Goal: Transaction & Acquisition: Purchase product/service

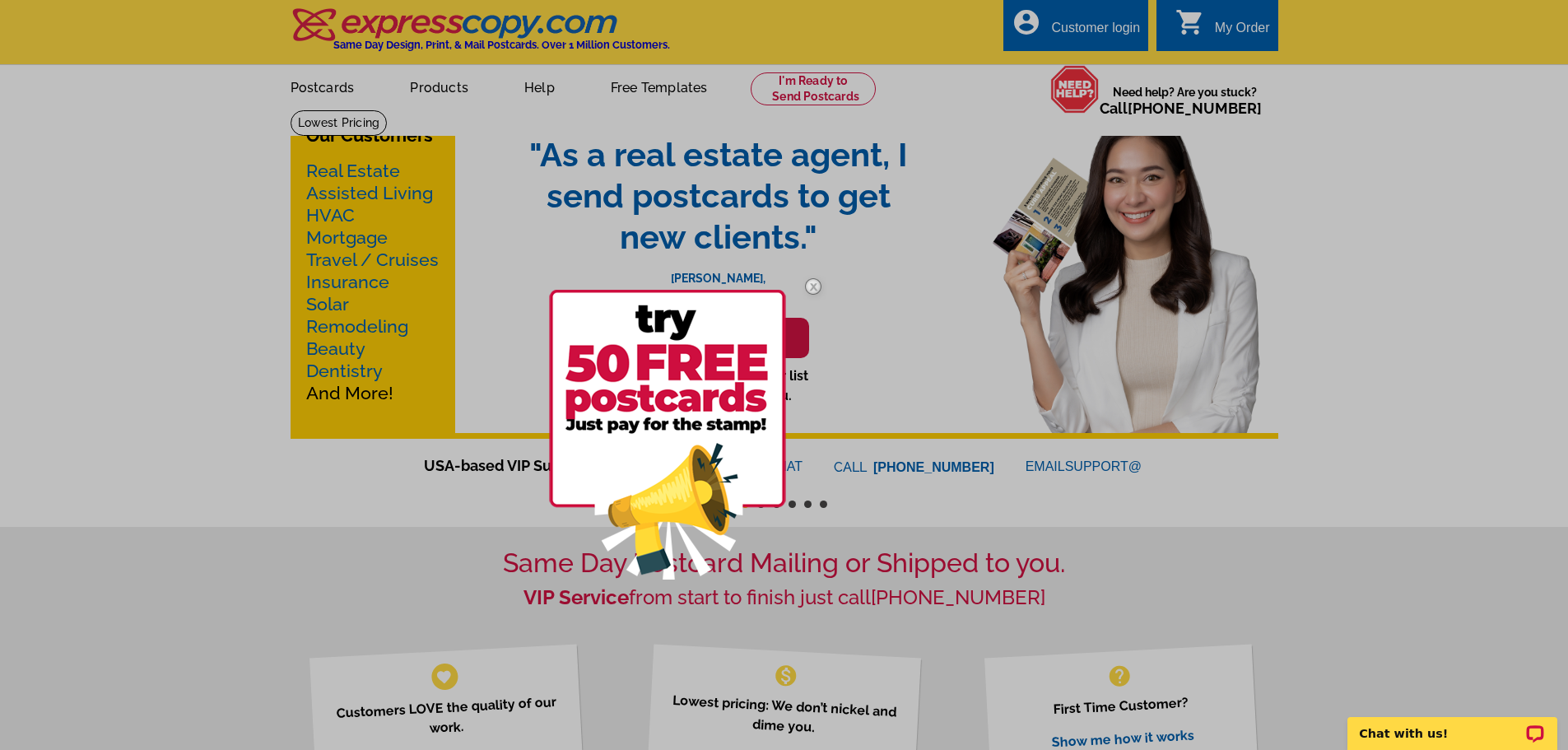
click at [806, 289] on img at bounding box center [813, 286] width 47 height 47
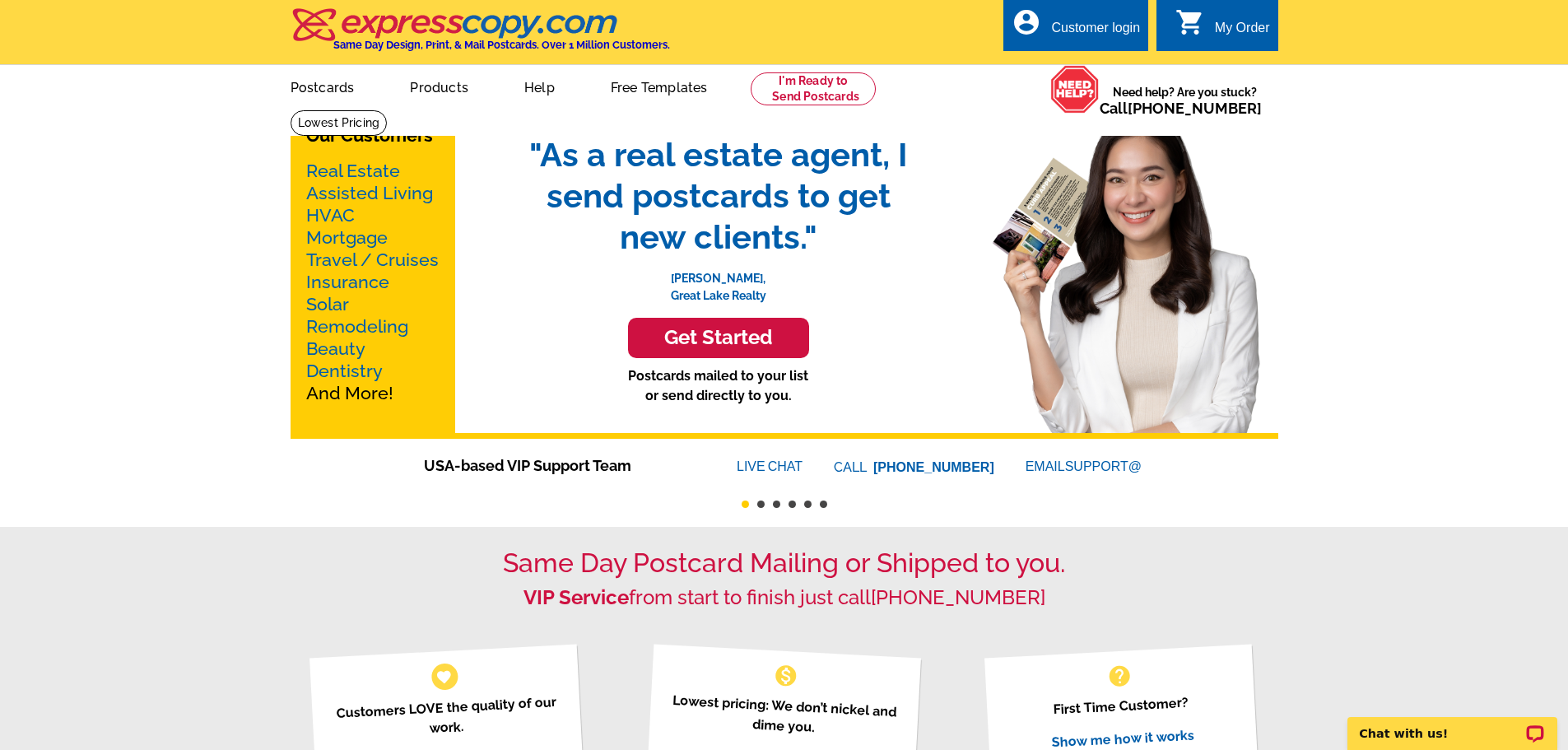
click at [360, 240] on link "Mortgage" at bounding box center [346, 237] width 82 height 20
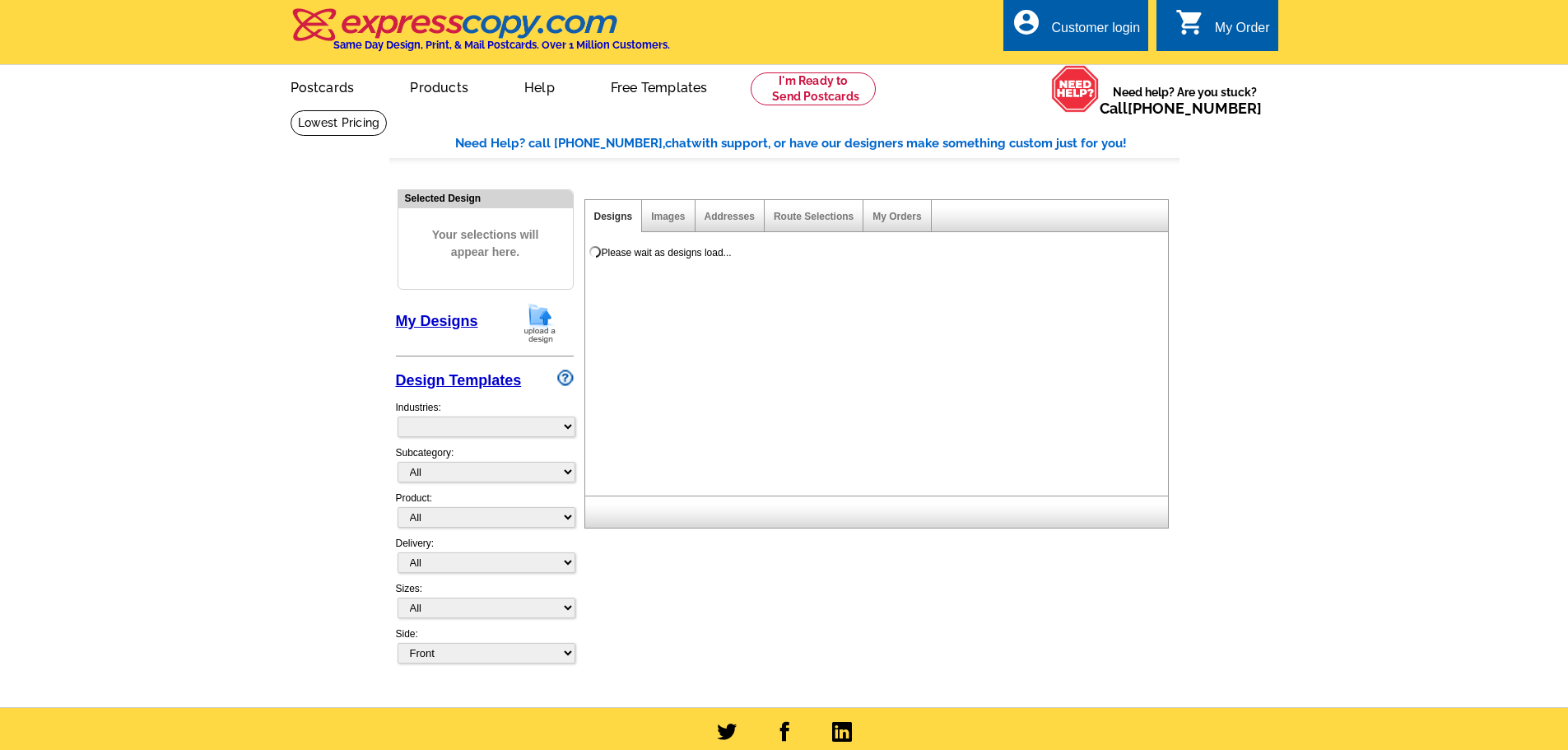
select select "774"
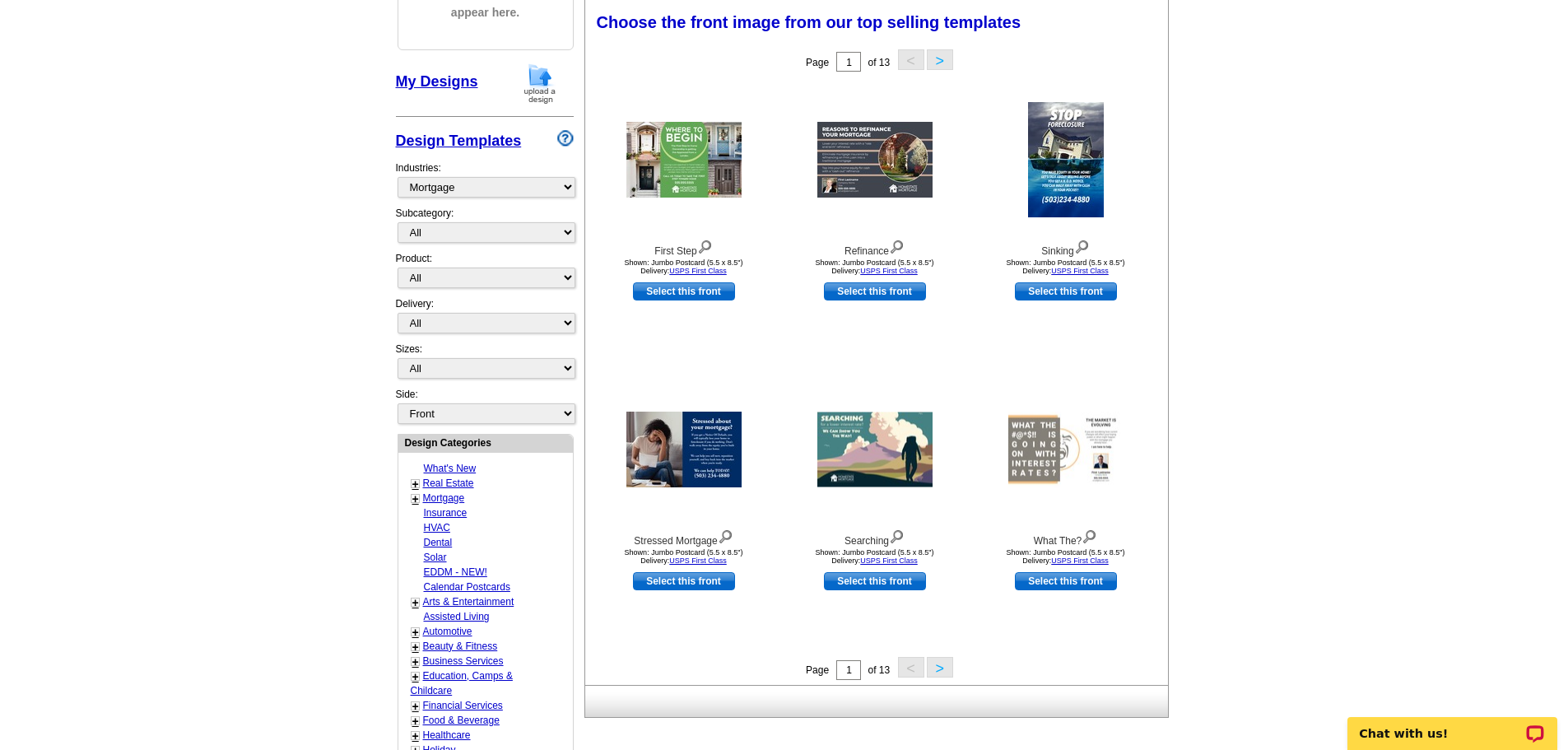
scroll to position [247, 0]
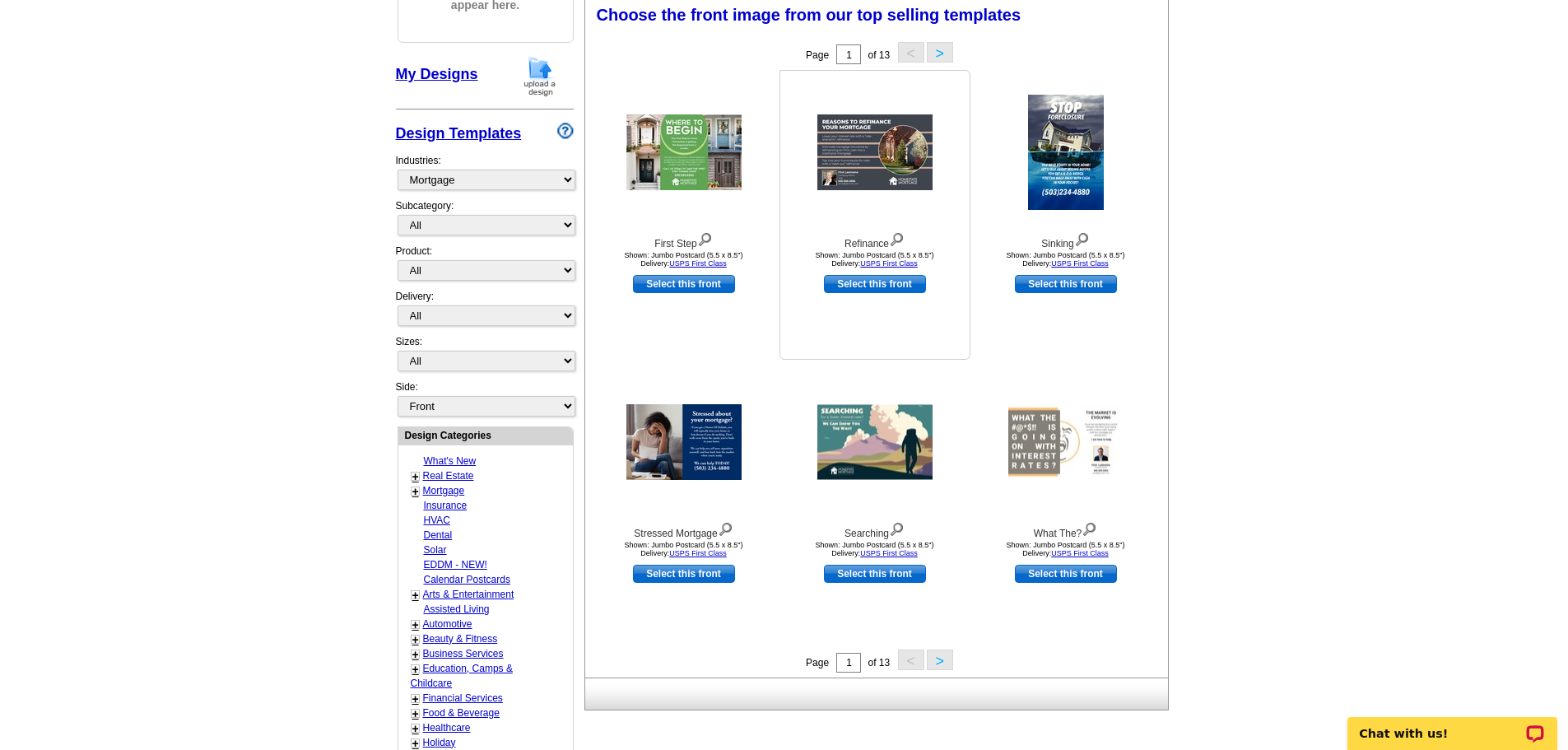
click at [871, 289] on link "Select this front" at bounding box center [874, 283] width 102 height 18
select select "2"
select select "back"
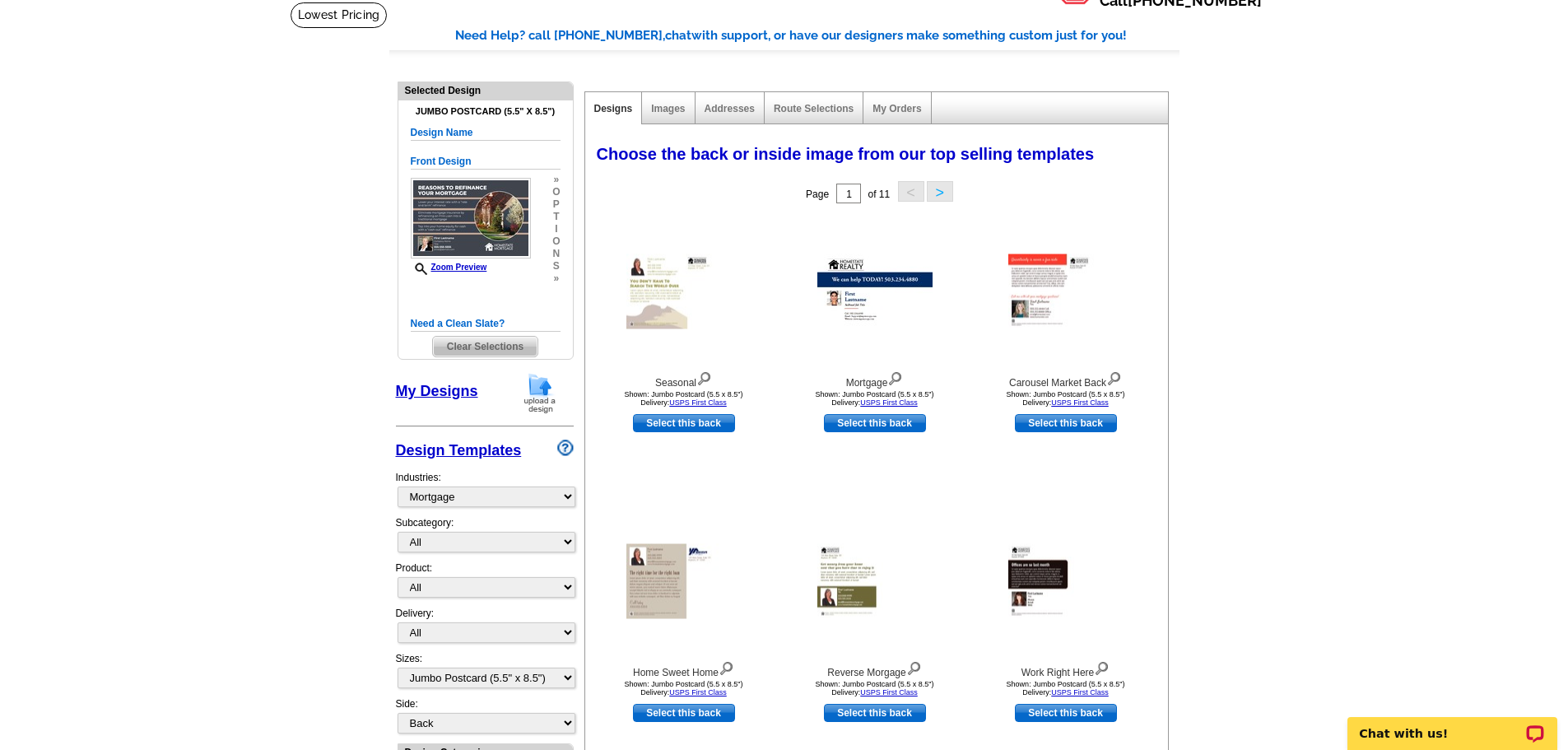
scroll to position [82, 0]
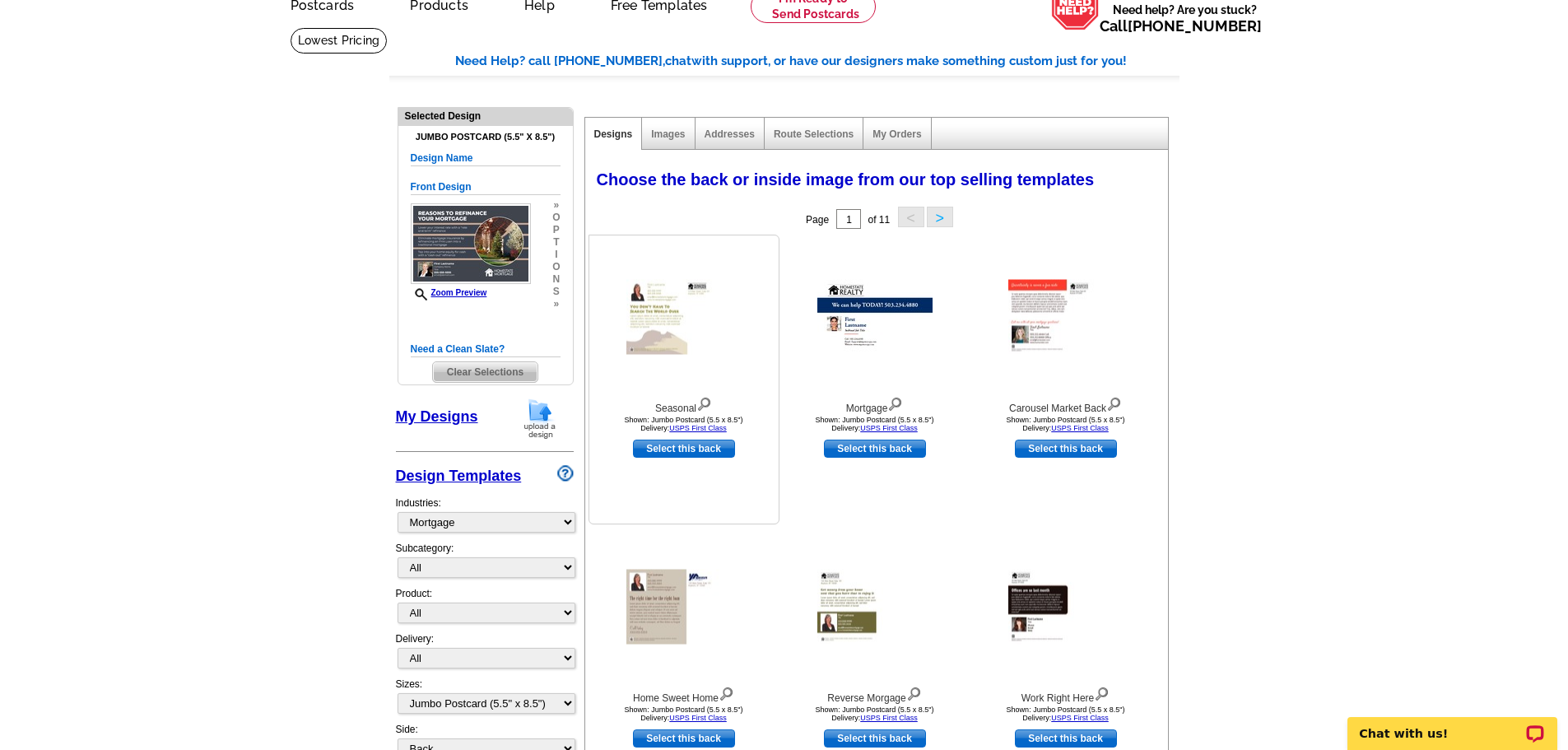
click at [651, 348] on img at bounding box center [683, 317] width 115 height 75
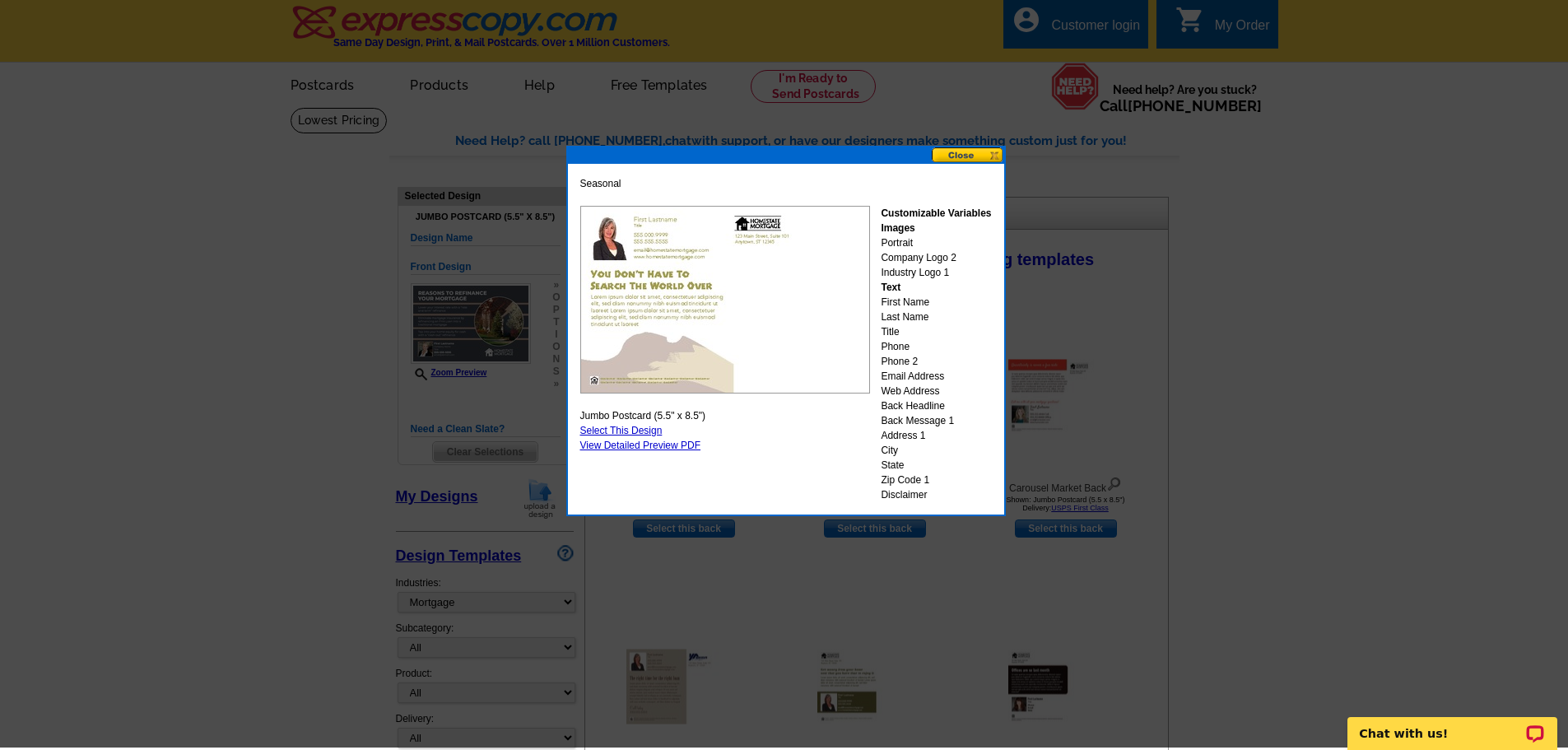
scroll to position [0, 0]
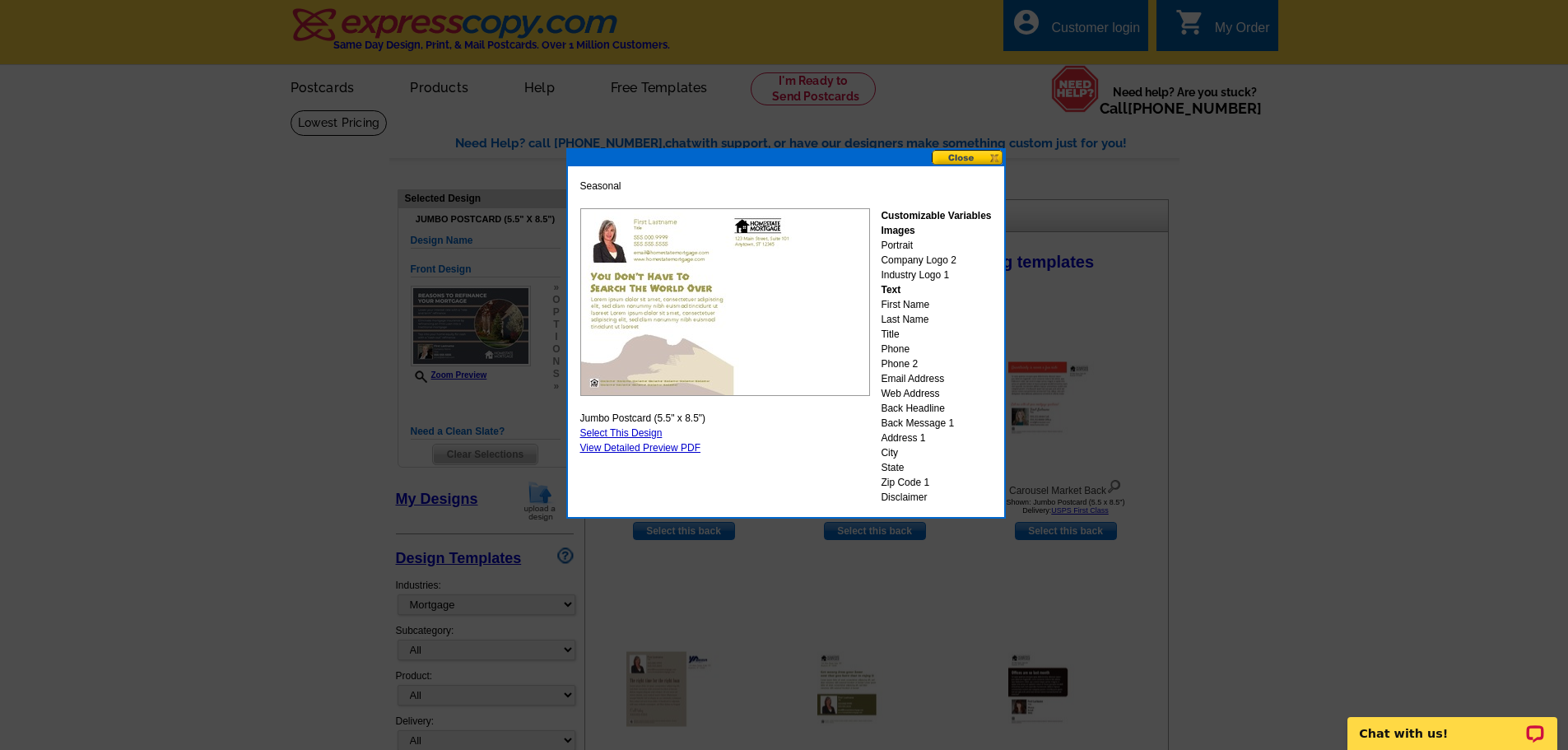
click at [957, 161] on button at bounding box center [967, 158] width 73 height 16
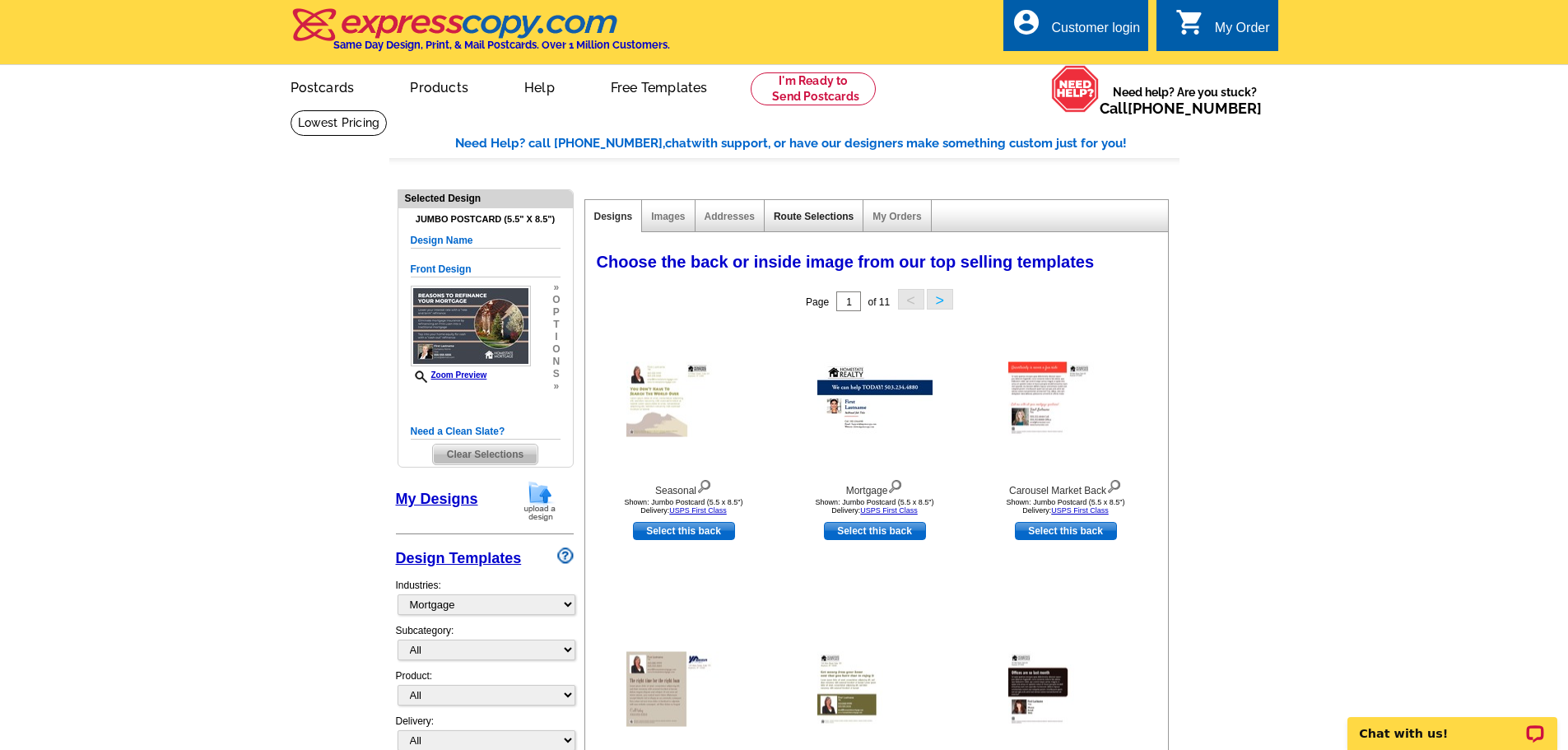
click at [825, 214] on link "Route Selections" at bounding box center [813, 216] width 80 height 11
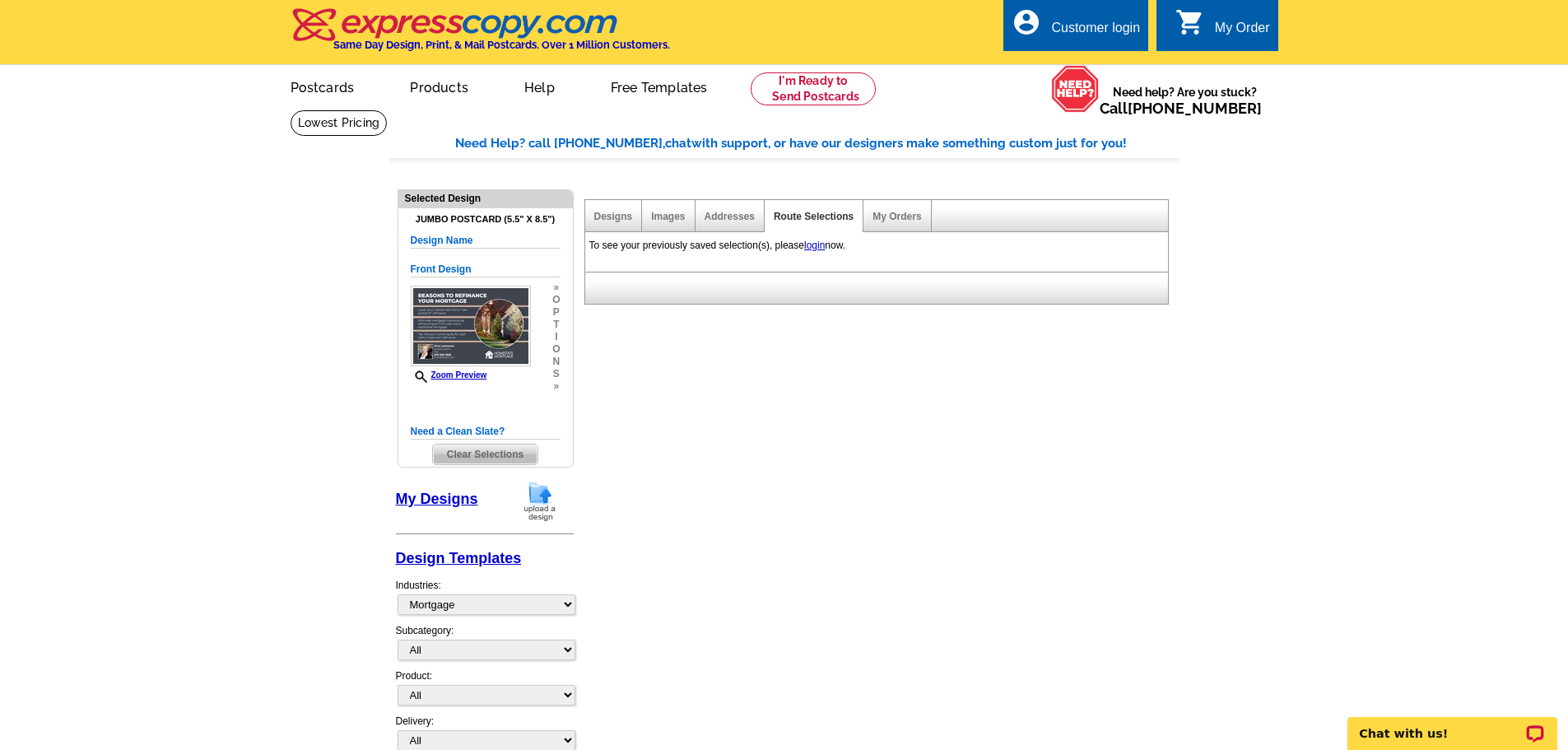
click at [883, 225] on div "My Orders" at bounding box center [896, 216] width 68 height 32
click at [723, 221] on link "Addresses" at bounding box center [729, 216] width 50 height 11
click at [674, 218] on link "Images" at bounding box center [667, 216] width 33 height 11
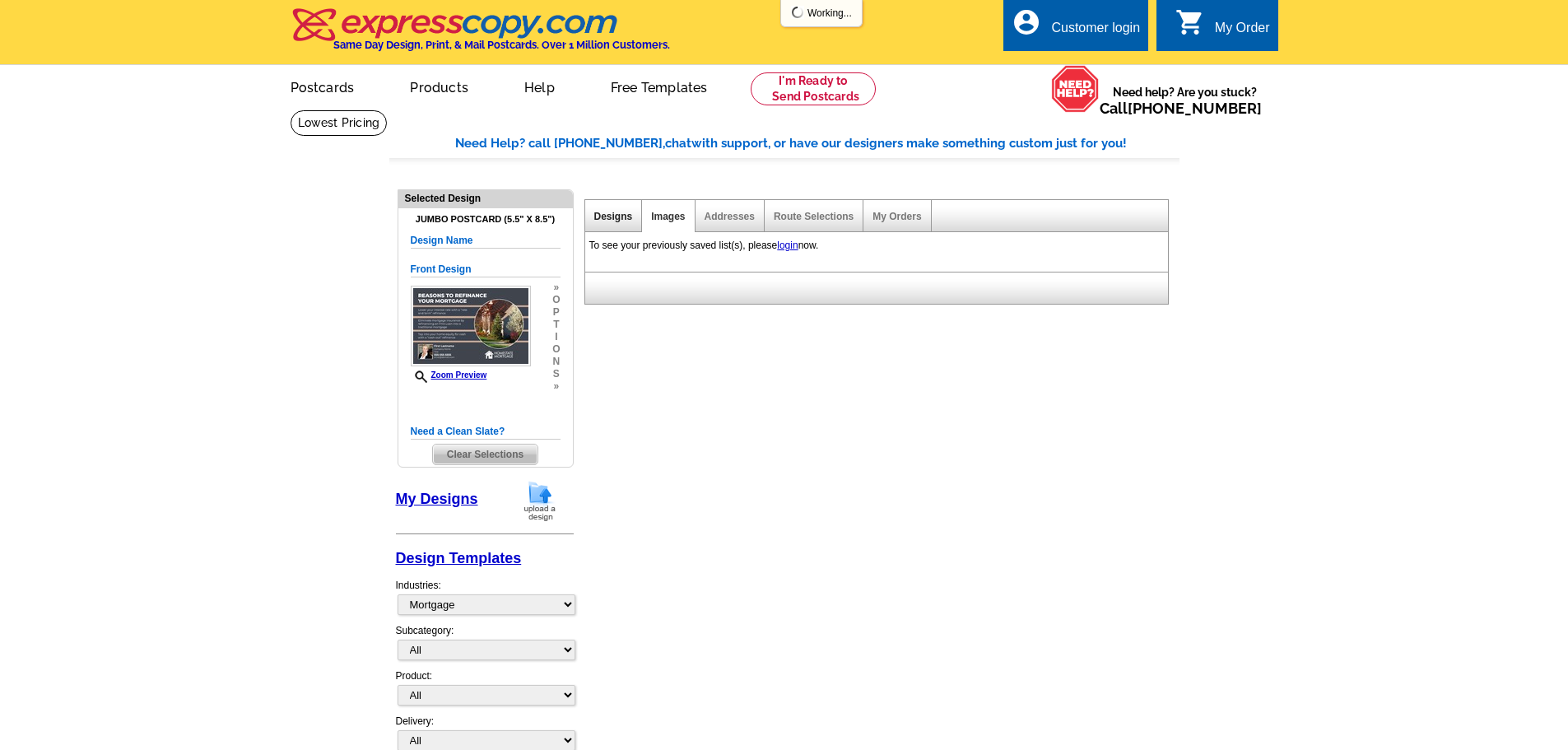
click at [605, 221] on link "Designs" at bounding box center [614, 216] width 39 height 11
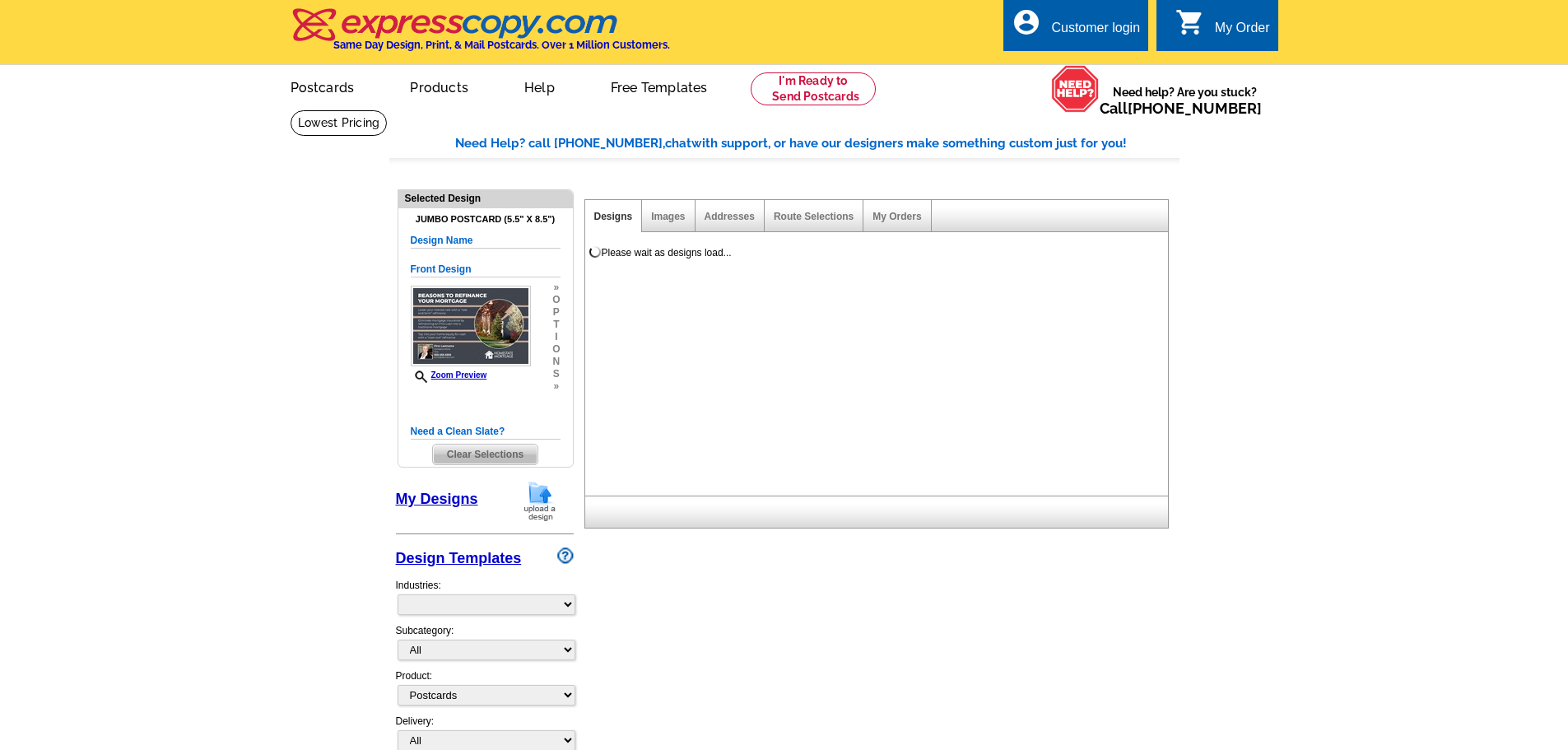
select select "1"
select select "2"
select select "back"
select select "785"
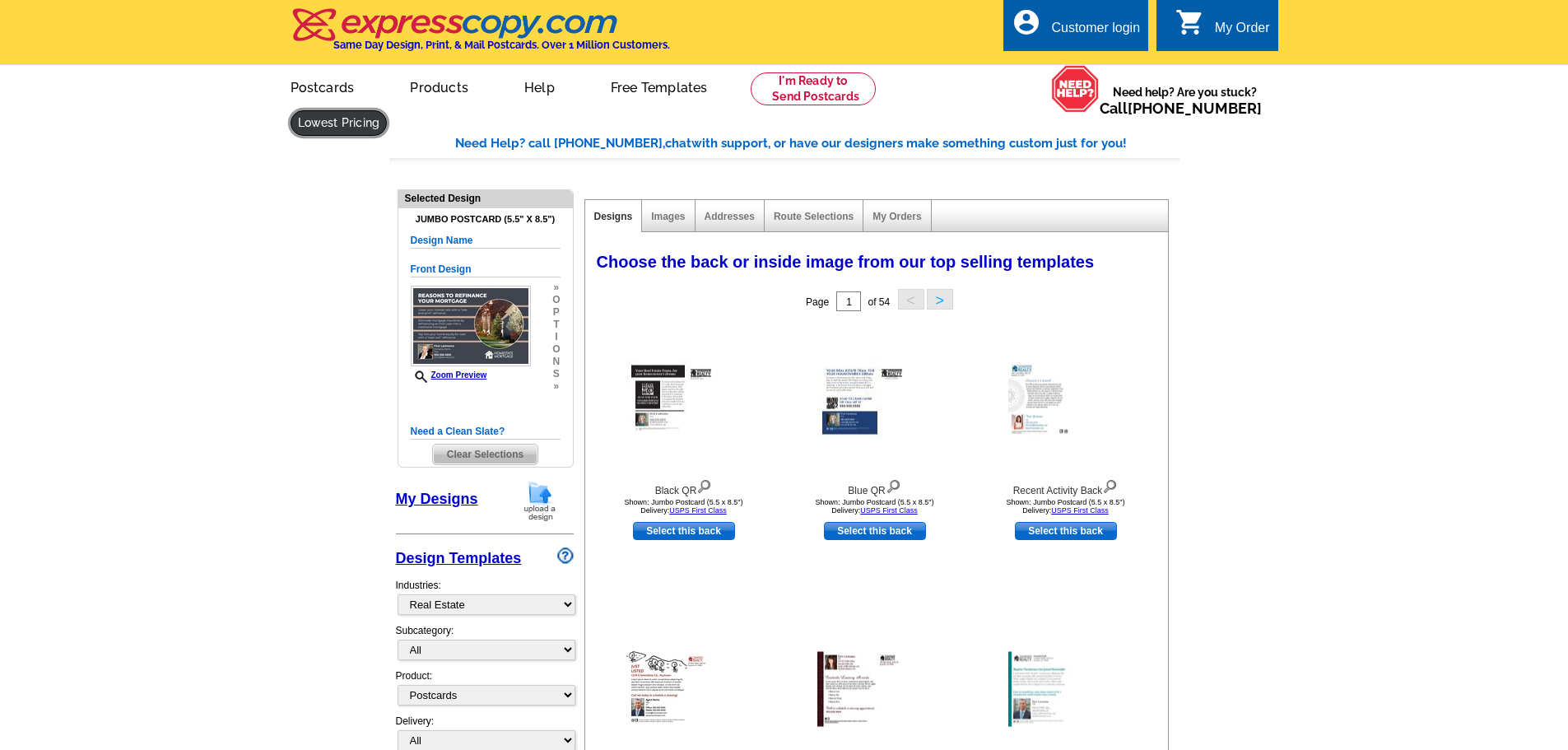
click at [388, 111] on link at bounding box center [339, 123] width 97 height 25
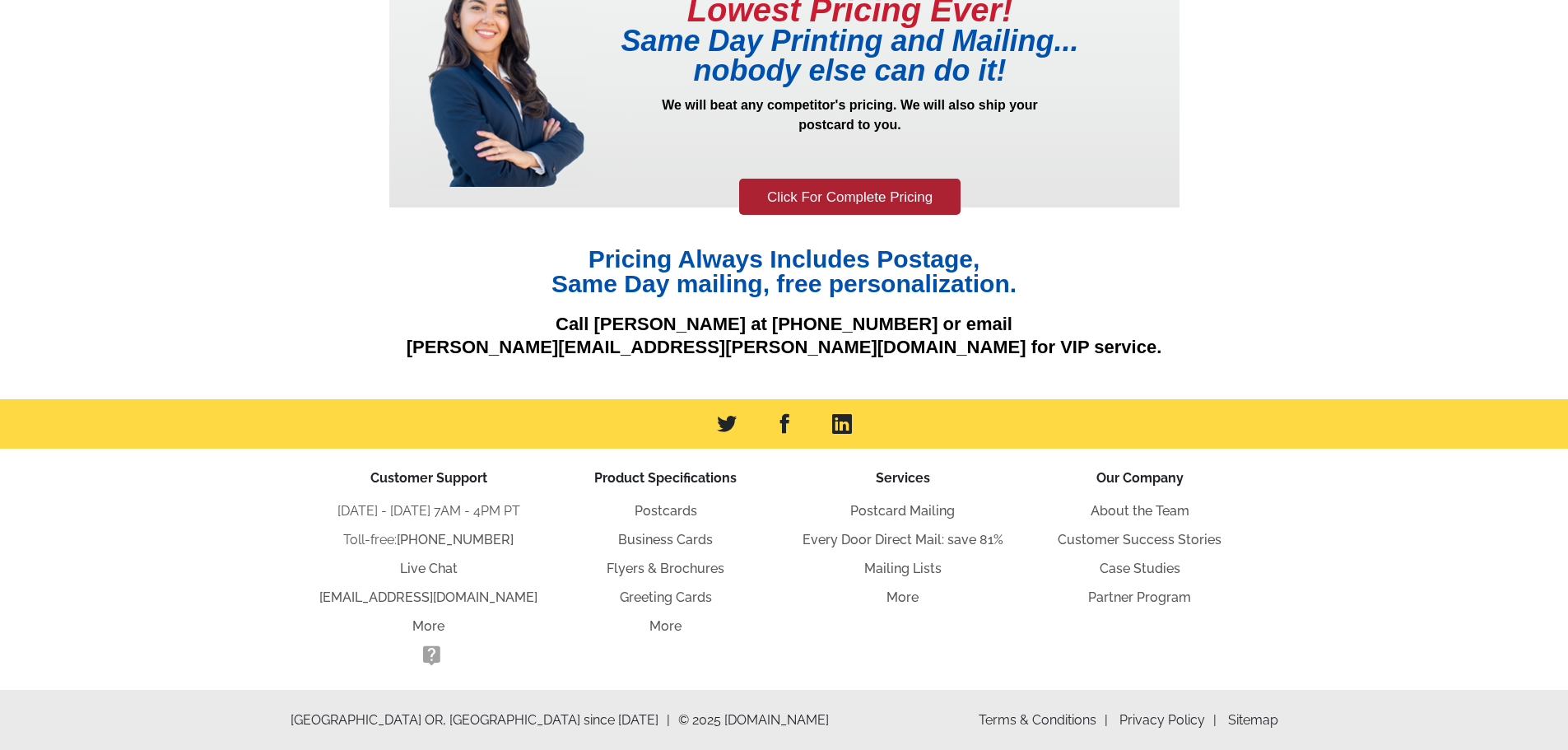
scroll to position [148, 0]
